Goal: Information Seeking & Learning: Learn about a topic

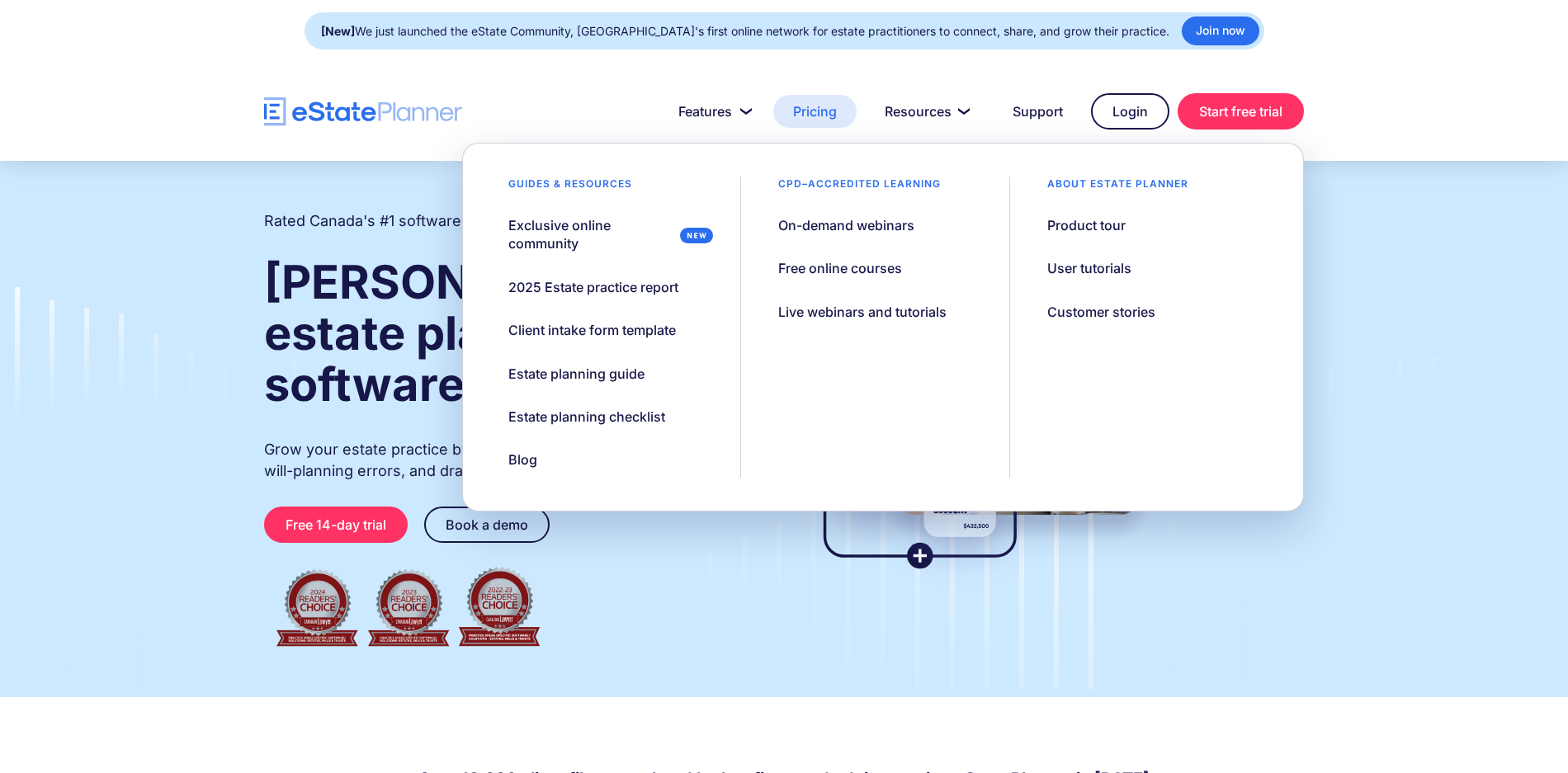
click at [826, 114] on link "Pricing" at bounding box center [814, 111] width 83 height 33
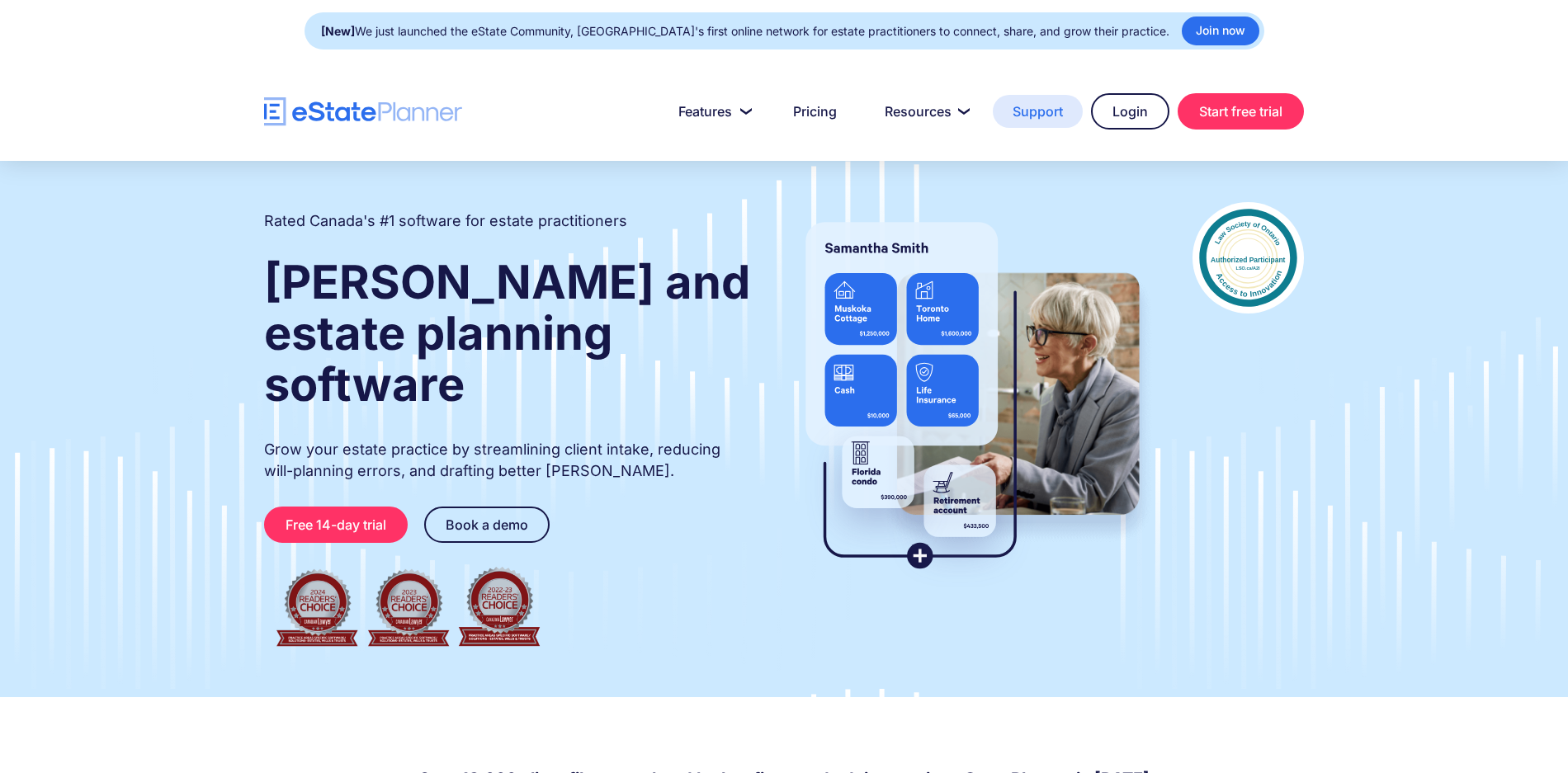
click at [1035, 116] on link "Support" at bounding box center [1037, 111] width 90 height 33
